Goal: Navigation & Orientation: Find specific page/section

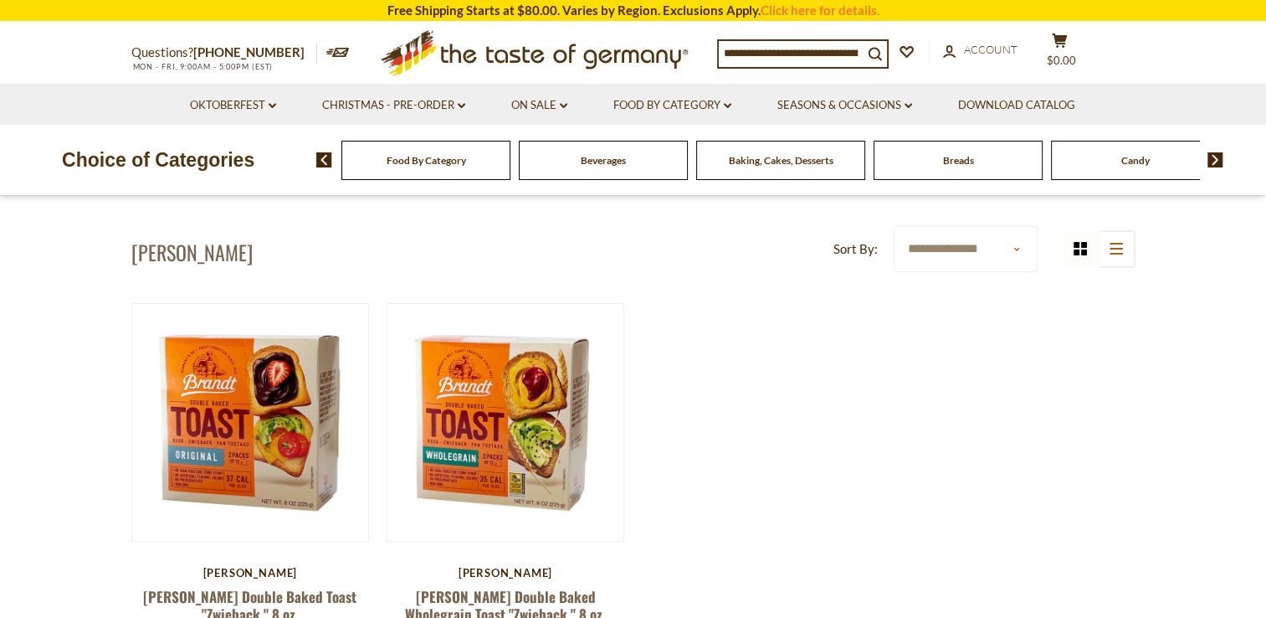
scroll to position [33, 0]
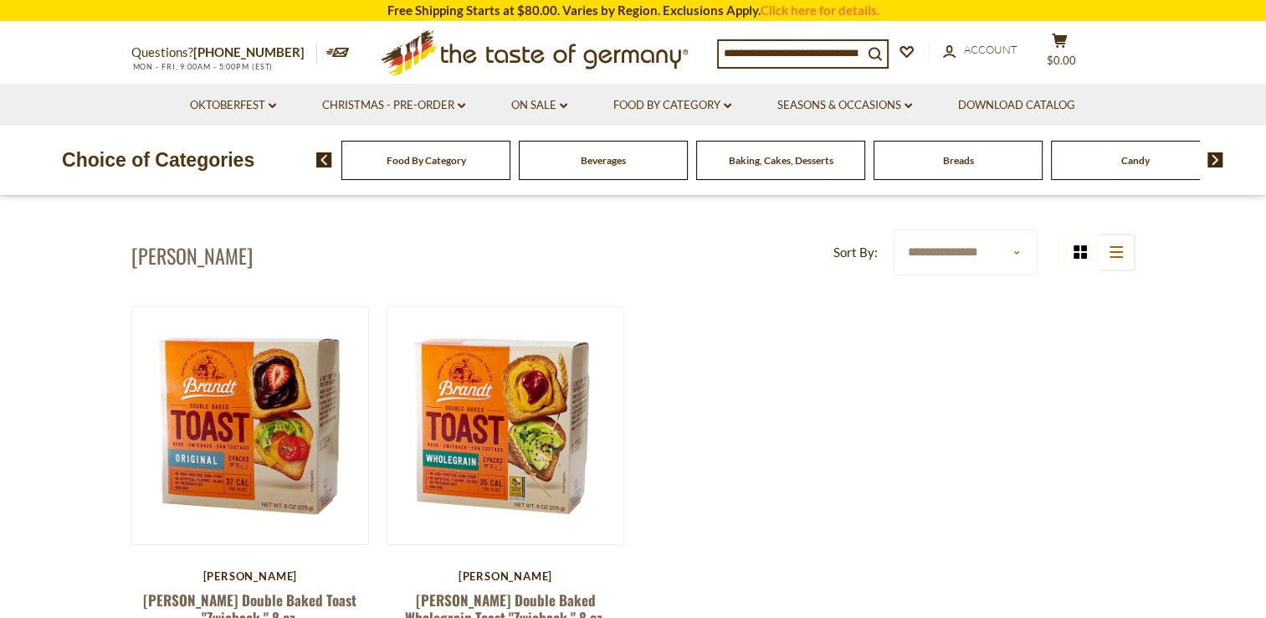
click at [1134, 159] on span "Candy" at bounding box center [1136, 160] width 28 height 13
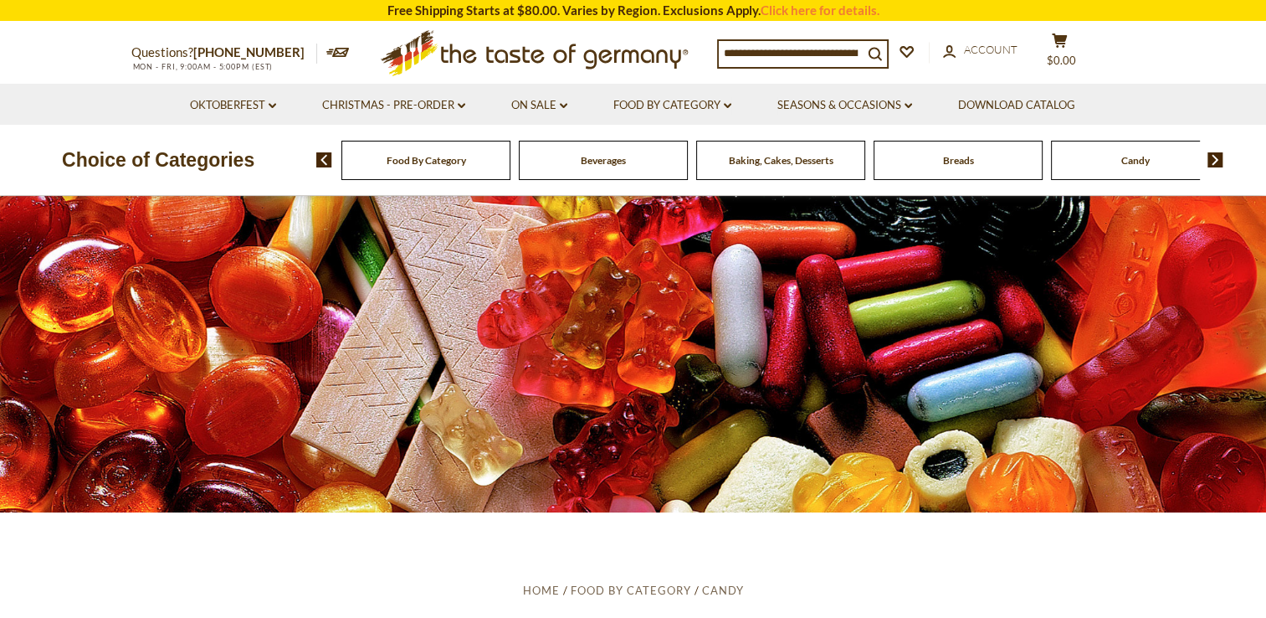
click at [779, 165] on span "Baking, Cakes, Desserts" at bounding box center [781, 160] width 105 height 13
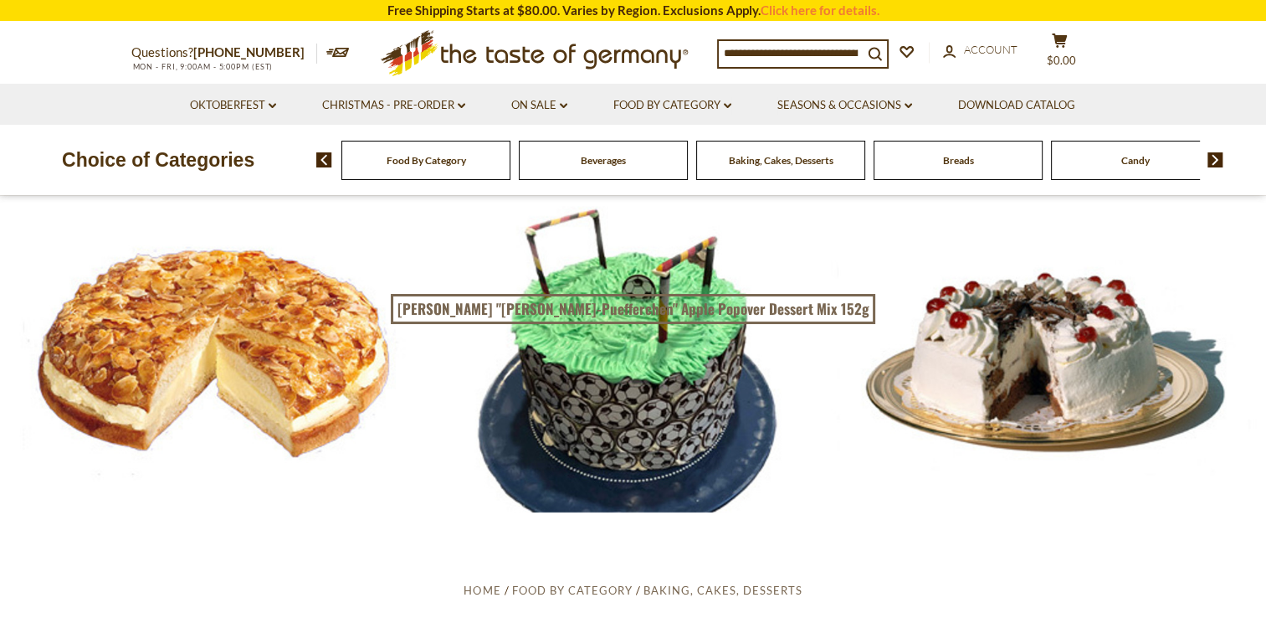
click at [958, 161] on span "Breads" at bounding box center [958, 160] width 31 height 13
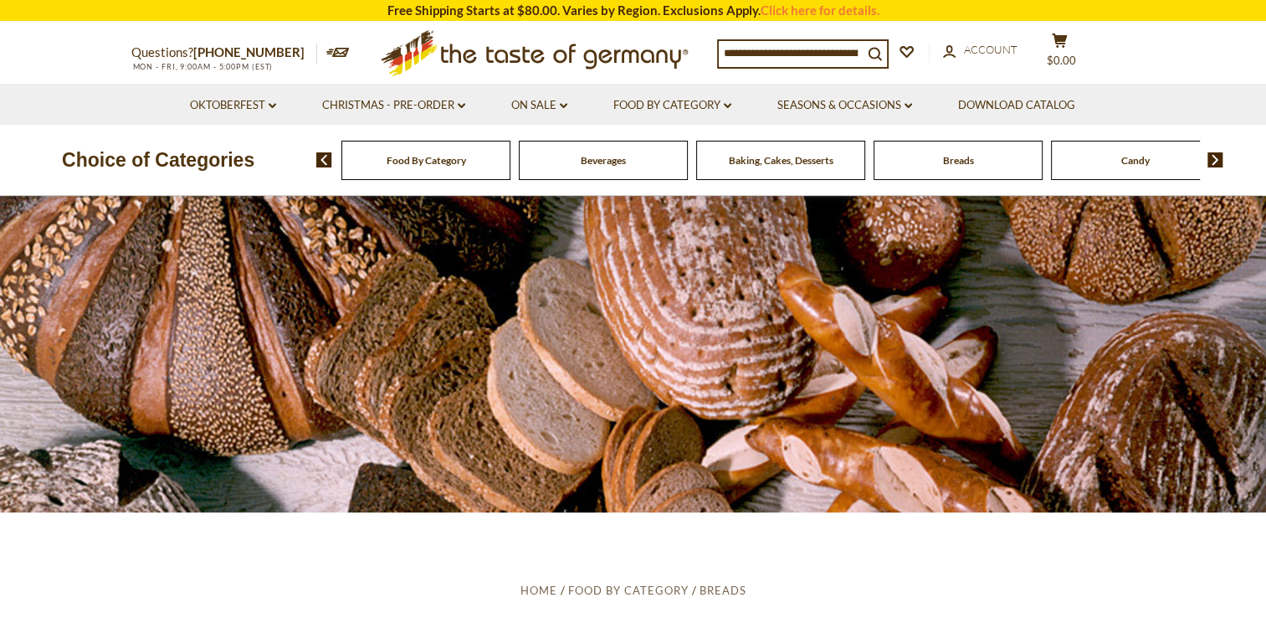
click at [1215, 159] on img at bounding box center [1216, 159] width 16 height 15
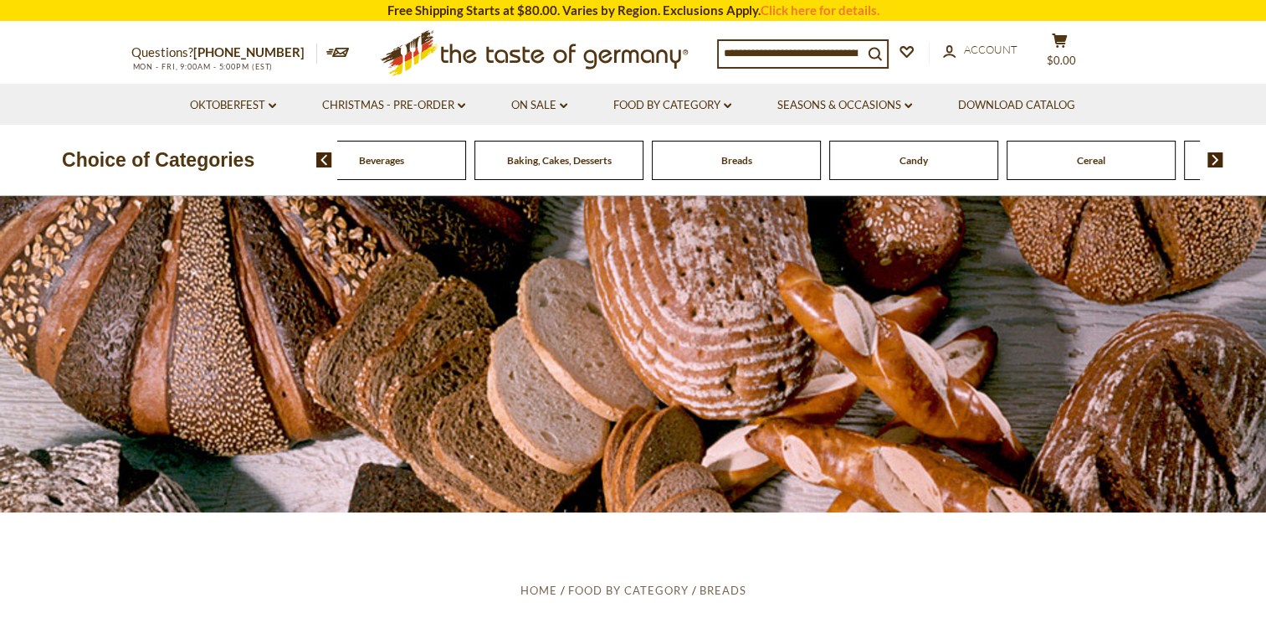
click at [1215, 159] on img at bounding box center [1216, 159] width 16 height 15
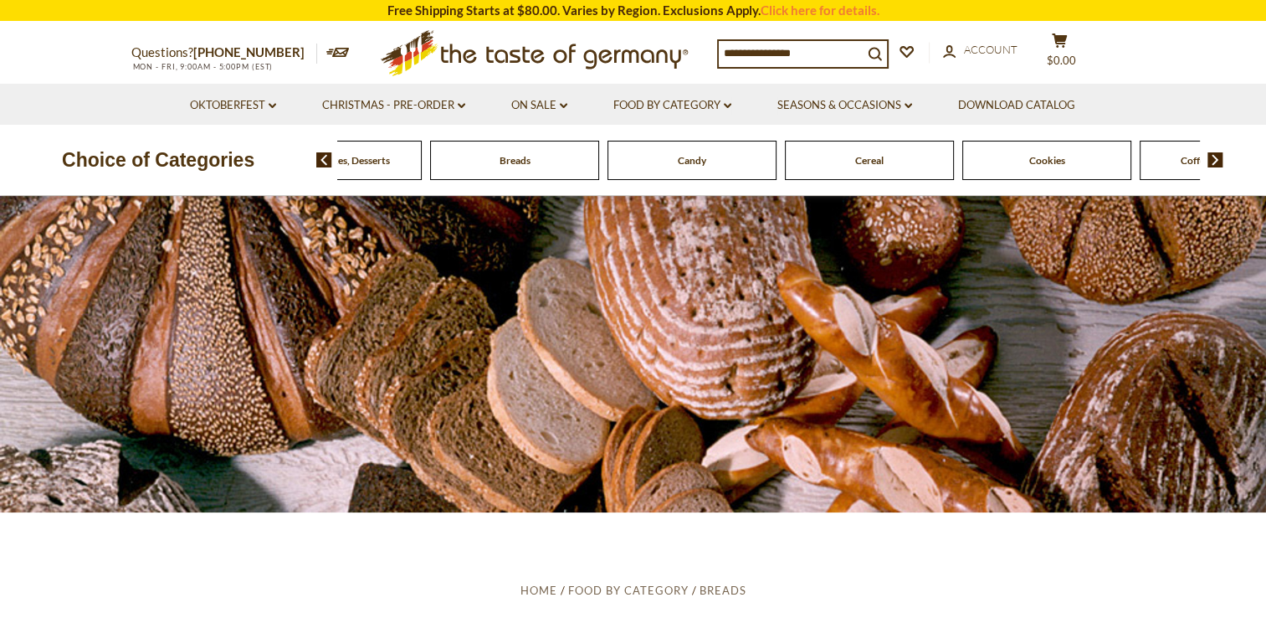
click at [1215, 159] on img at bounding box center [1216, 159] width 16 height 15
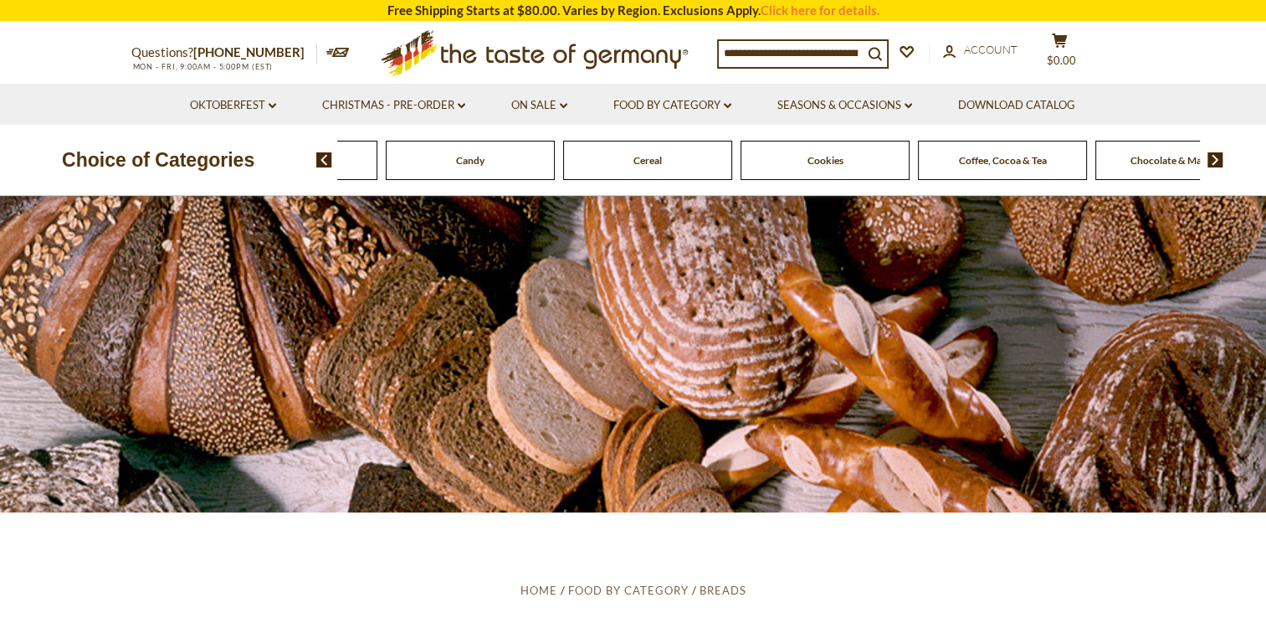
click at [1215, 159] on img at bounding box center [1216, 159] width 16 height 15
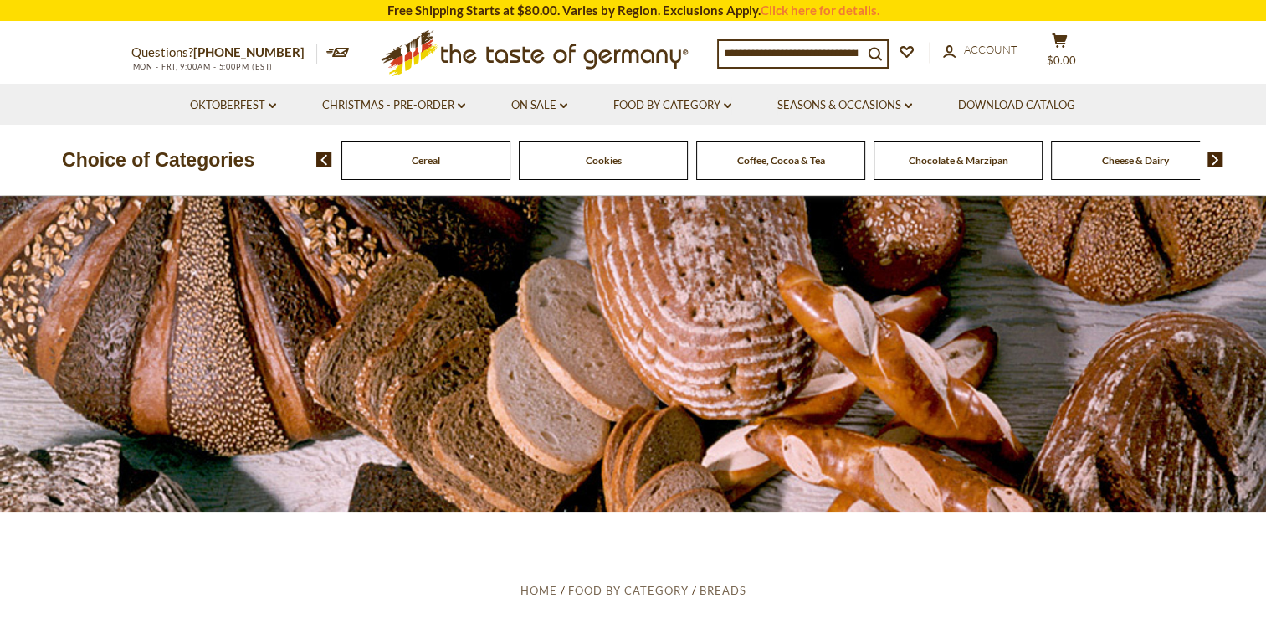
click at [983, 163] on span "Chocolate & Marzipan" at bounding box center [959, 160] width 100 height 13
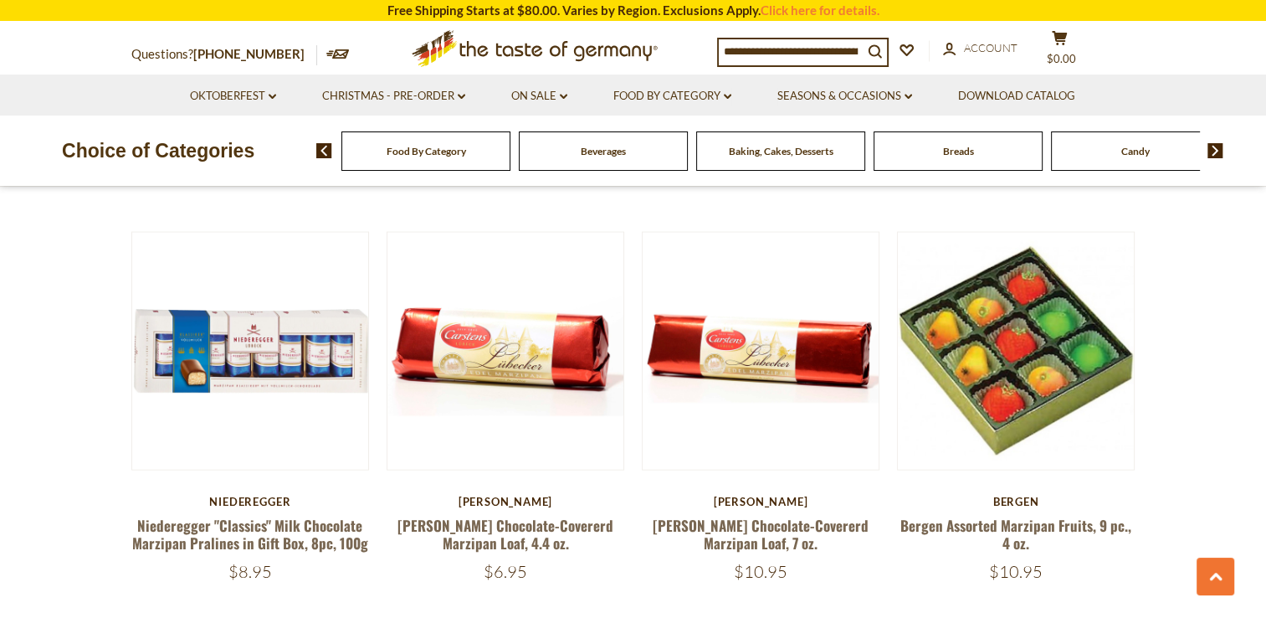
scroll to position [3382, 0]
